Goal: Task Accomplishment & Management: Use online tool/utility

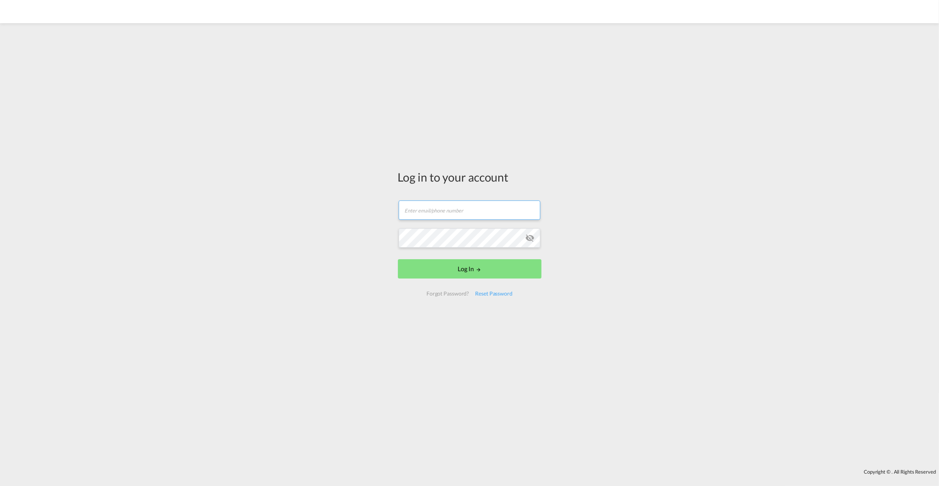
type input "[EMAIL_ADDRESS][DOMAIN_NAME]"
click at [478, 268] on md-icon "LOGIN" at bounding box center [478, 269] width 5 height 5
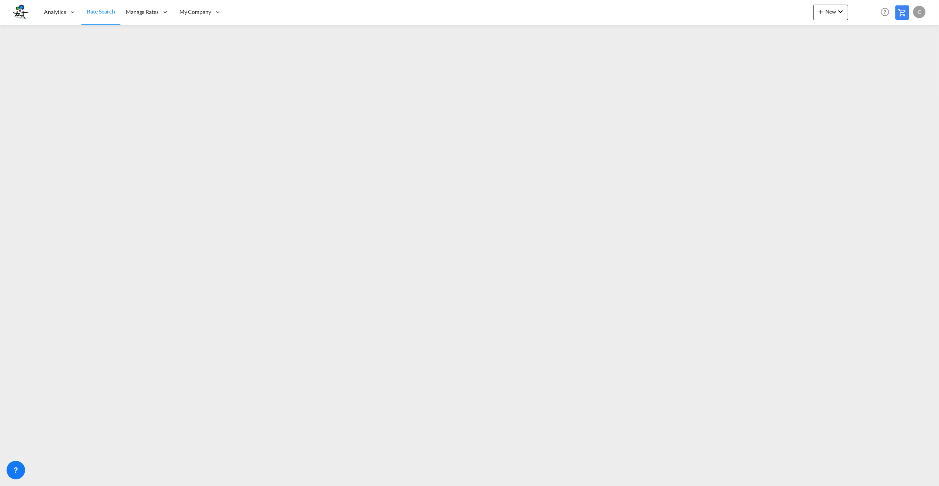
click at [21, 15] on img at bounding box center [20, 11] width 17 height 17
click at [47, 14] on span "Analytics" at bounding box center [55, 12] width 22 height 8
click at [66, 17] on div "Analytics" at bounding box center [60, 12] width 43 height 25
click at [44, 10] on span "Analytics" at bounding box center [55, 12] width 22 height 8
click at [62, 11] on span "Analytics" at bounding box center [55, 12] width 22 height 8
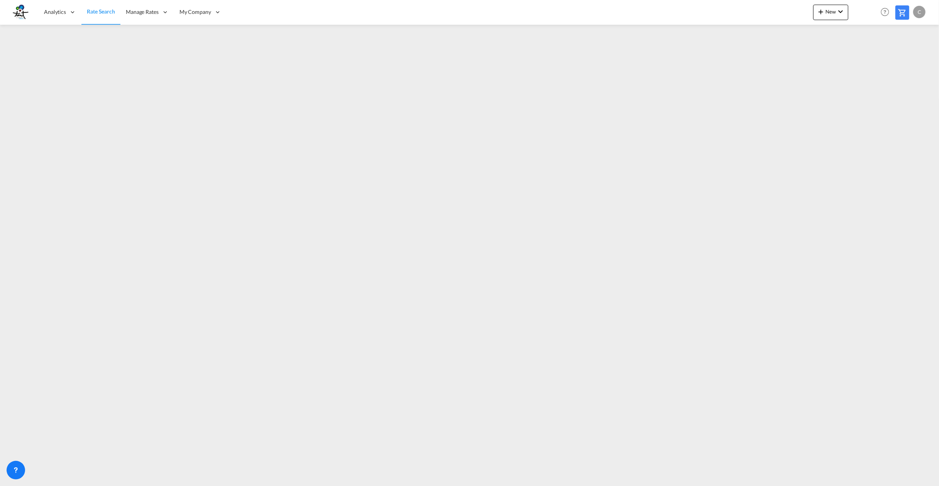
click at [19, 8] on img at bounding box center [20, 11] width 17 height 17
